Goal: Information Seeking & Learning: Learn about a topic

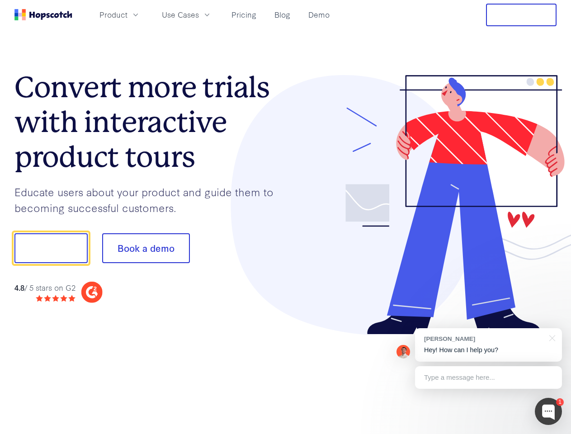
click at [286, 217] on div at bounding box center [421, 205] width 271 height 260
click at [128, 14] on span "Product" at bounding box center [114, 14] width 28 height 11
click at [199, 14] on span "Use Cases" at bounding box center [180, 14] width 37 height 11
click at [521, 15] on button "Free Trial" at bounding box center [521, 15] width 71 height 23
click at [51, 248] on button "Show me!" at bounding box center [50, 248] width 73 height 30
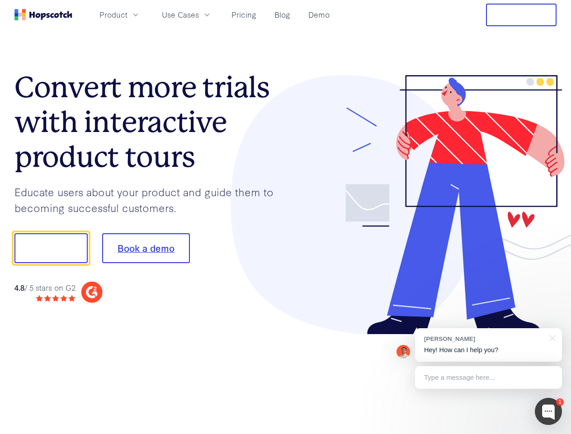
click at [146, 248] on button "Book a demo" at bounding box center [146, 248] width 88 height 30
click at [549, 412] on div at bounding box center [548, 411] width 27 height 27
click at [488, 345] on div "[PERSON_NAME] Hey! How can I help you?" at bounding box center [488, 344] width 147 height 33
click at [551, 337] on div at bounding box center [478, 247] width 170 height 302
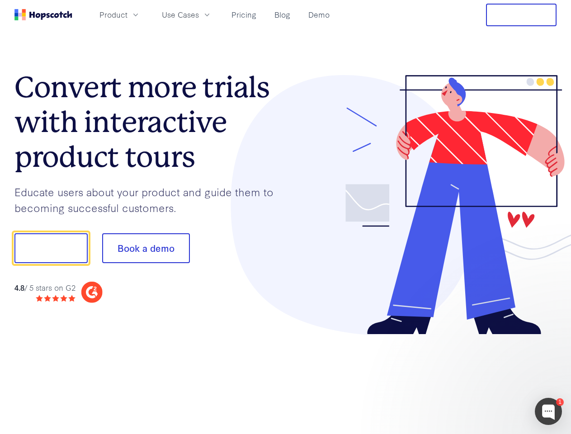
click at [488, 378] on div at bounding box center [478, 308] width 170 height 180
